Goal: Find specific page/section: Find specific page/section

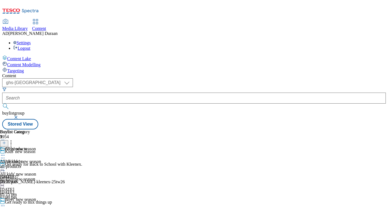
select select "ghs-[GEOGRAPHIC_DATA]"
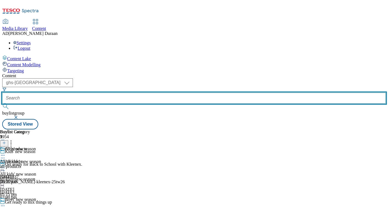
click at [130, 93] on input "text" at bounding box center [194, 98] width 384 height 11
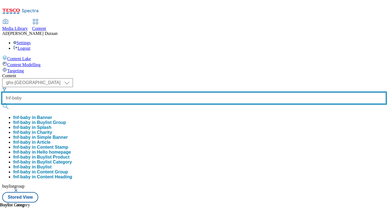
type input "fnf-baby"
click at [2, 104] on button "submit" at bounding box center [6, 107] width 8 height 6
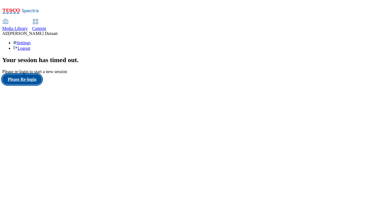
click at [18, 85] on button "Please Re-login" at bounding box center [22, 79] width 40 height 10
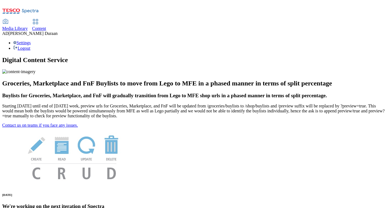
click at [46, 26] on span "Content" at bounding box center [39, 28] width 14 height 5
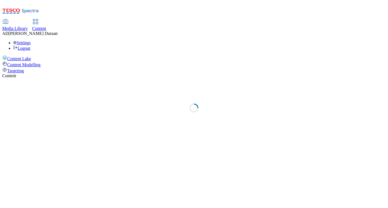
select select "ghs-uk"
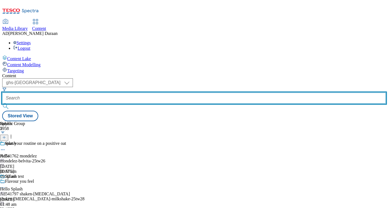
click at [130, 93] on input "text" at bounding box center [194, 98] width 384 height 11
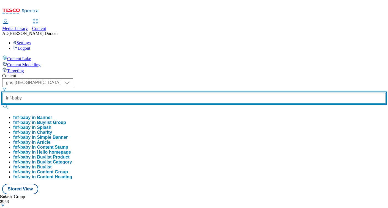
click at [2, 104] on button "submit" at bounding box center [6, 107] width 8 height 6
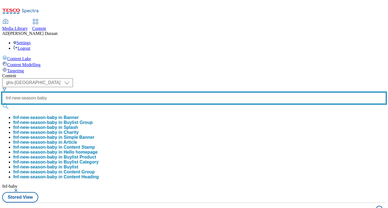
type input "fnf-new-season-baby"
click at [2, 104] on button "submit" at bounding box center [6, 107] width 8 height 6
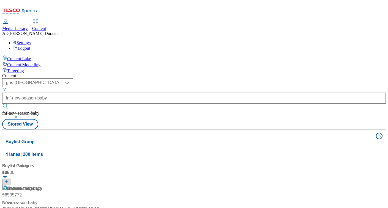
click at [47, 207] on span "/ fnf-new-season-baby" at bounding box center [24, 209] width 45 height 5
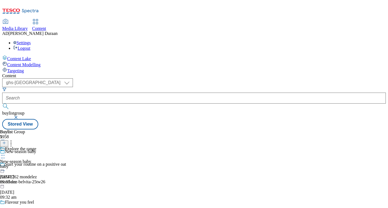
click at [36, 164] on div "baby" at bounding box center [18, 166] width 36 height 5
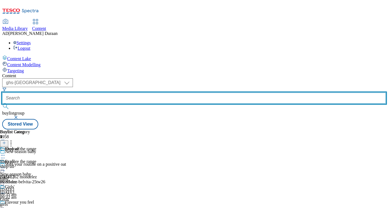
click at [127, 93] on input "text" at bounding box center [194, 98] width 384 height 11
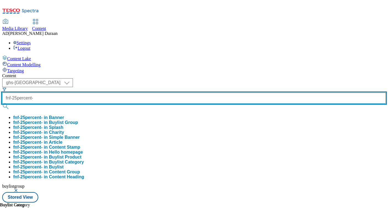
click at [2, 104] on button "submit" at bounding box center [6, 107] width 8 height 6
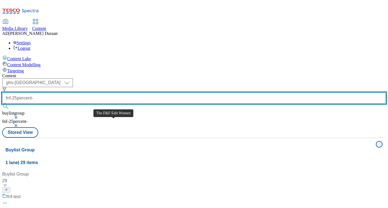
scroll to position [986, 0]
type input "fnf-25percent-off"
click at [2, 104] on button "submit" at bounding box center [6, 107] width 8 height 6
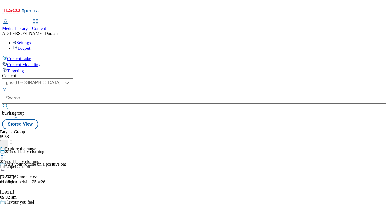
click at [39, 147] on div "Explore the range 25% off baby clothing fnf-25percent-off 13 Aug 2025 01:13 pm" at bounding box center [19, 166] width 39 height 38
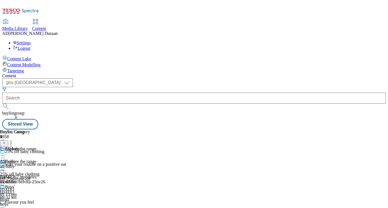
click at [6, 165] on icon at bounding box center [3, 168] width 6 height 6
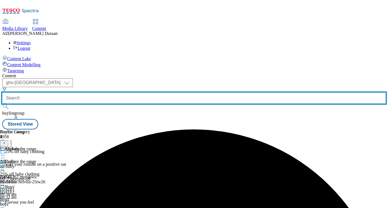
click at [131, 93] on input "text" at bounding box center [194, 98] width 384 height 11
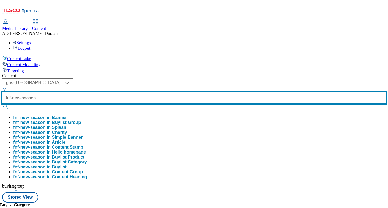
type input "fnf-new-season"
click at [2, 104] on button "submit" at bounding box center [6, 107] width 8 height 6
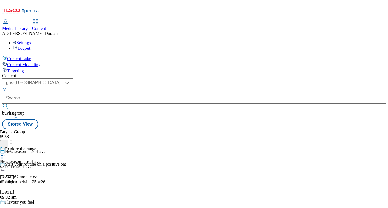
click at [42, 147] on div "Explore the range New season must-haves season-must-haves 13 Aug 2025 03:10 pm" at bounding box center [21, 166] width 42 height 38
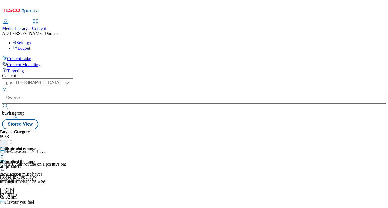
click at [6, 165] on icon at bounding box center [3, 168] width 6 height 6
click at [23, 178] on span "Edit" at bounding box center [20, 180] width 6 height 4
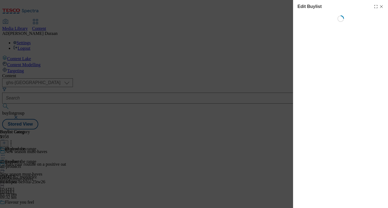
select select "evergreen"
select select "Banner"
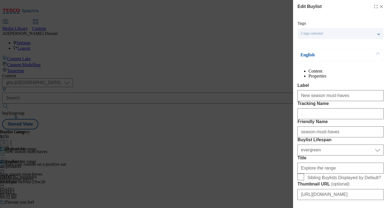
click at [363, 77] on li "Properties" at bounding box center [346, 76] width 75 height 5
click at [382, 7] on icon "Modal" at bounding box center [381, 6] width 4 height 4
select select "evergreen"
select select "Banner"
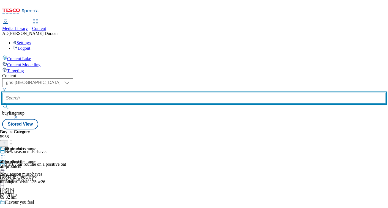
click at [126, 93] on input "text" at bounding box center [194, 98] width 384 height 11
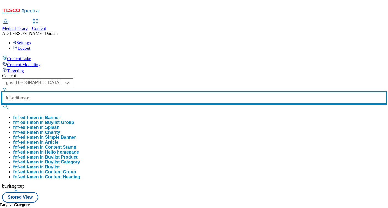
type input "fnf-edit-men"
click at [2, 104] on button "submit" at bounding box center [6, 107] width 8 height 6
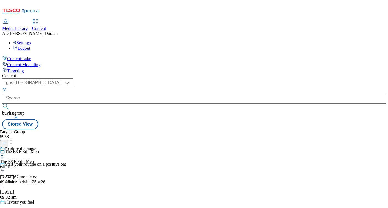
click at [36, 164] on div "edit-men" at bounding box center [18, 166] width 36 height 5
click at [6, 165] on icon at bounding box center [3, 168] width 6 height 6
click at [26, 177] on button "Edit" at bounding box center [18, 180] width 15 height 6
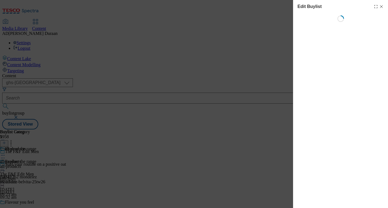
select select "evergreen"
select select "Banner"
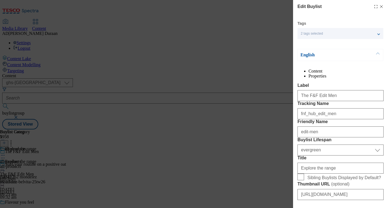
click at [358, 76] on li "Properties" at bounding box center [346, 76] width 75 height 5
click at [381, 6] on icon "Modal" at bounding box center [381, 6] width 4 height 4
select select "evergreen"
select select "Banner"
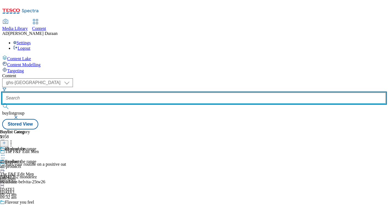
click at [123, 93] on input "text" at bounding box center [194, 98] width 384 height 11
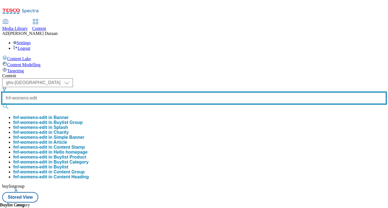
type input "fnf-womens-edit"
click at [2, 104] on button "submit" at bounding box center [6, 107] width 8 height 6
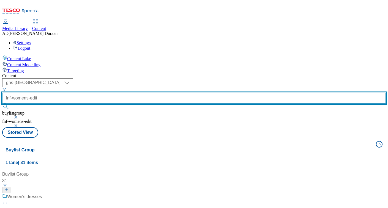
scroll to position [30, 0]
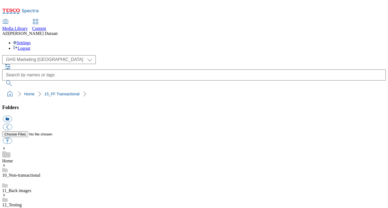
select select "flare-ghs-mktg"
drag, startPoint x: 356, startPoint y: 196, endPoint x: 317, endPoint y: 159, distance: 53.8
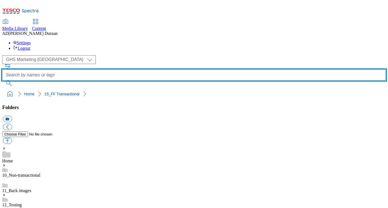
click at [158, 70] on input "text" at bounding box center [194, 75] width 384 height 11
type input "video"
click at [2, 81] on button "submit" at bounding box center [9, 84] width 14 height 6
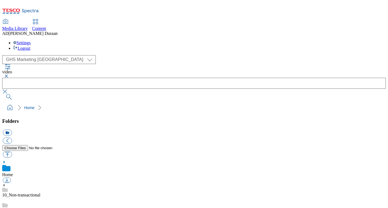
scroll to position [516, 0]
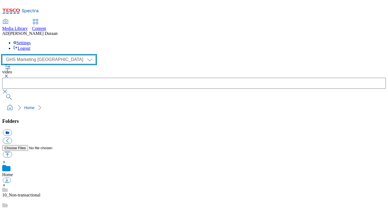
click at [53, 55] on select "Clubcard Marketing Dotcom [GEOGRAPHIC_DATA] GHS Marketing [GEOGRAPHIC_DATA] GHS…" at bounding box center [49, 59] width 94 height 9
select select "flare-homepage"
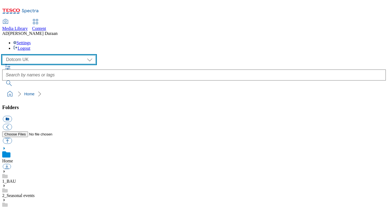
scroll to position [136, 0]
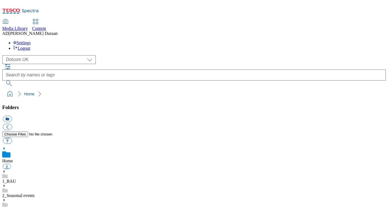
click at [37, 164] on div "1_BAU" at bounding box center [194, 171] width 384 height 14
click at [6, 164] on icon at bounding box center [4, 166] width 4 height 4
click at [23, 208] on link "Home Page" at bounding box center [12, 211] width 20 height 5
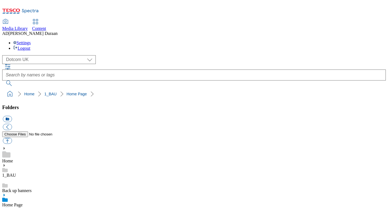
click at [6, 194] on icon at bounding box center [4, 196] width 4 height 4
